Goal: Task Accomplishment & Management: Manage account settings

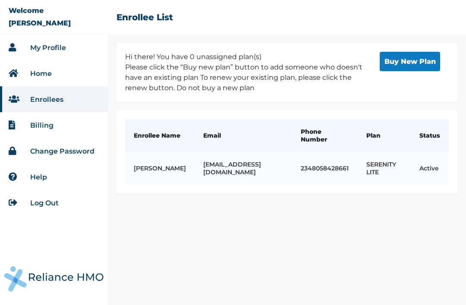
click at [45, 50] on link "My Profile" at bounding box center [48, 48] width 36 height 8
click at [43, 45] on link "My Profile" at bounding box center [48, 48] width 36 height 8
